Goal: Find specific fact: Find specific fact

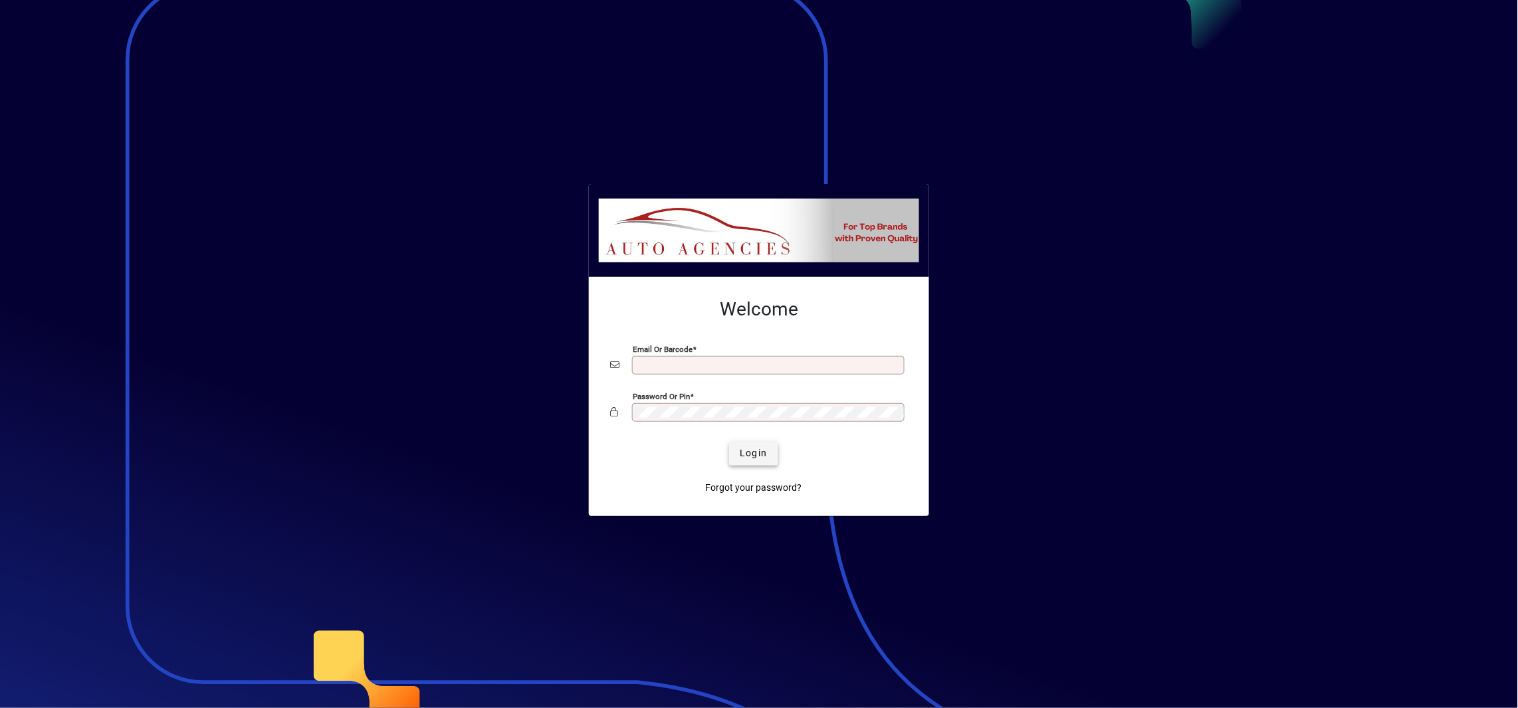
type input "**********"
click at [752, 454] on span "Login" at bounding box center [752, 453] width 27 height 14
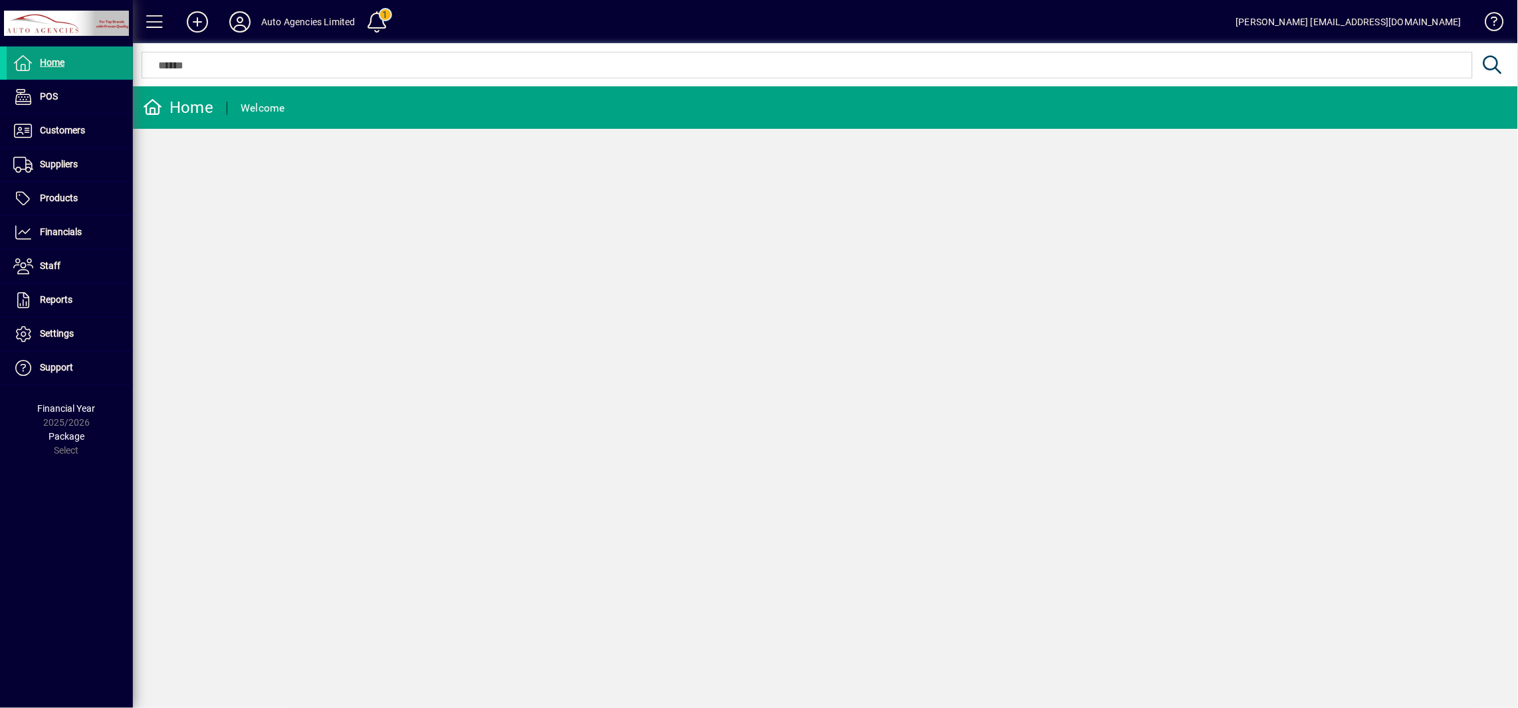
click at [201, 68] on input "text" at bounding box center [806, 65] width 1310 height 16
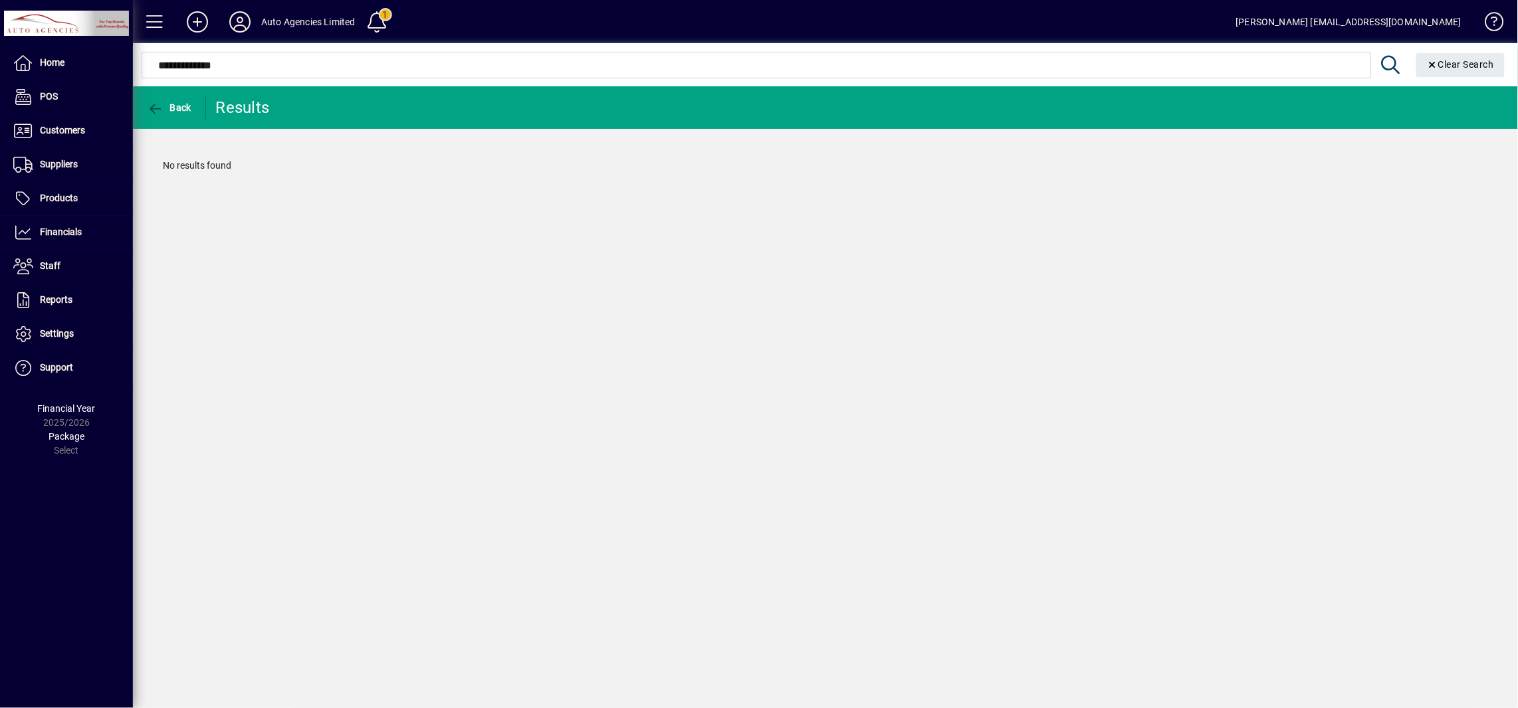
type input "**********"
